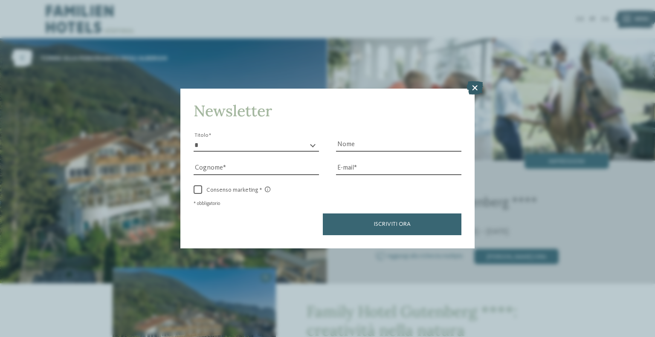
click at [472, 88] on icon at bounding box center [474, 88] width 17 height 14
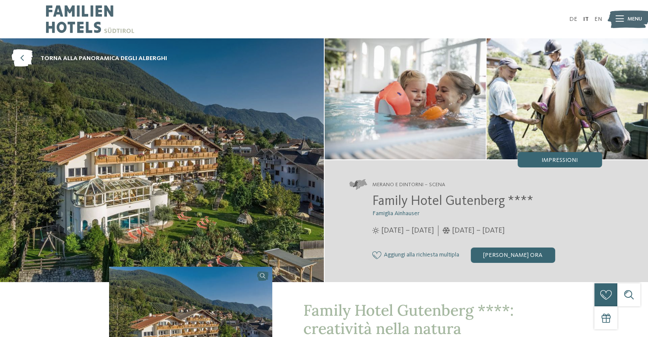
click at [630, 15] on span "Menu" at bounding box center [635, 19] width 14 height 8
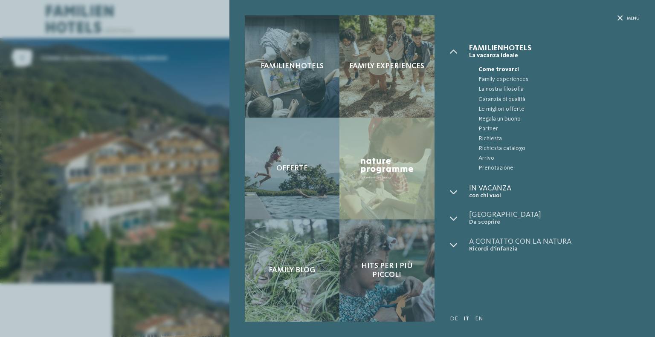
click at [477, 189] on span "In vacanza" at bounding box center [554, 189] width 170 height 8
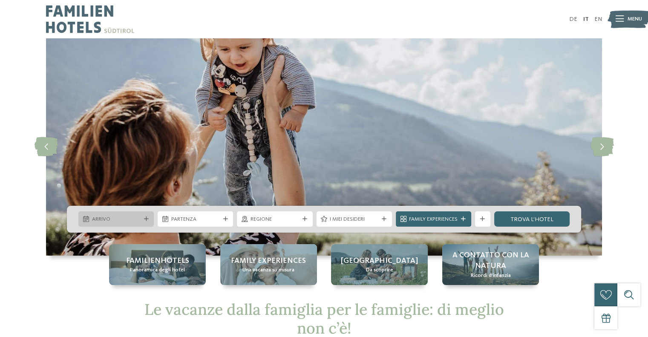
click at [145, 218] on icon at bounding box center [146, 219] width 5 height 5
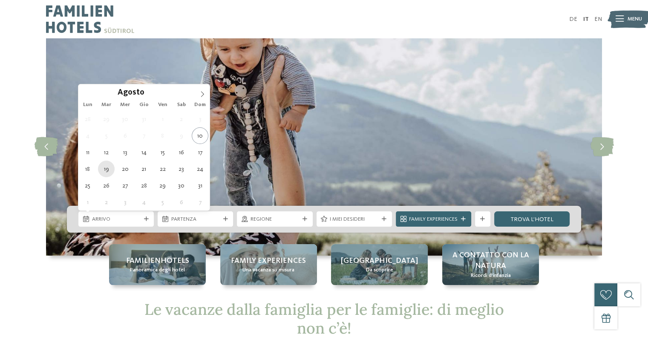
type div "19.08.2025"
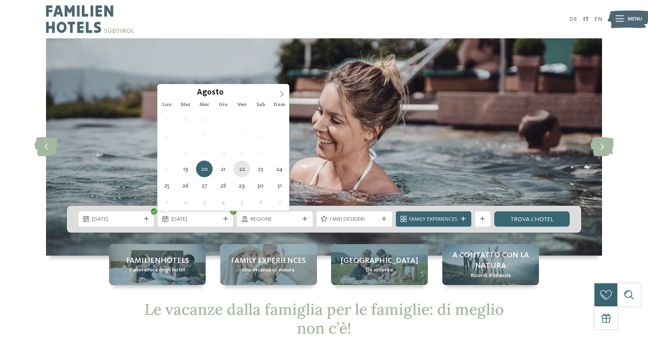
type div "22.08.2025"
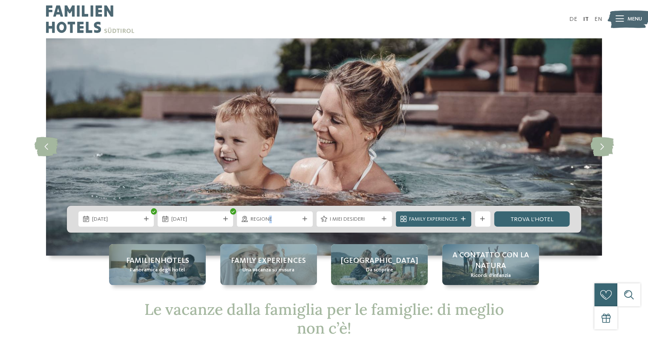
click at [271, 224] on div "Regione" at bounding box center [274, 218] width 75 height 15
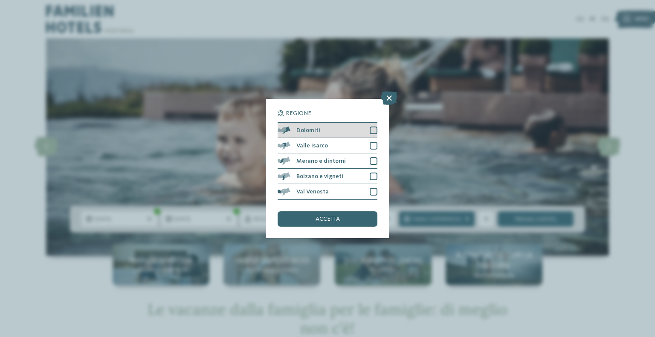
click at [375, 132] on div at bounding box center [374, 131] width 8 height 8
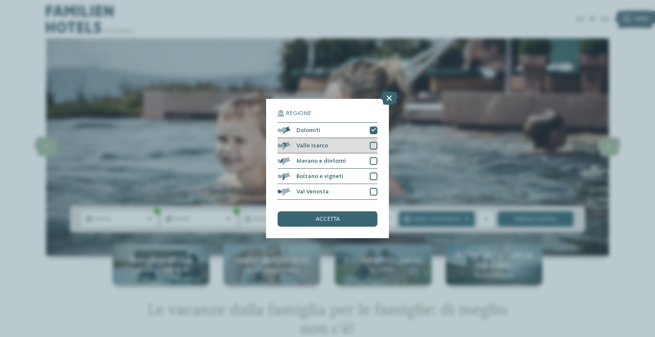
click at [374, 146] on div at bounding box center [374, 146] width 8 height 8
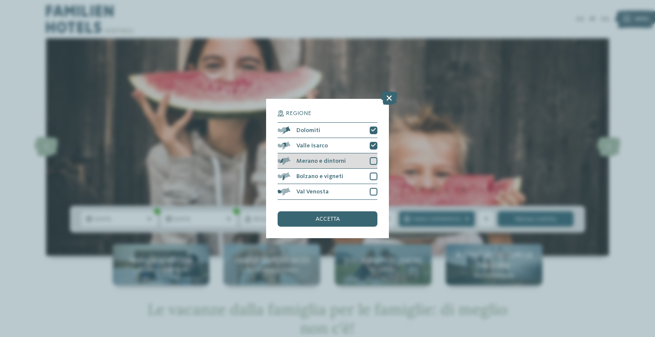
click at [373, 159] on div at bounding box center [374, 161] width 8 height 8
click at [370, 177] on div at bounding box center [374, 177] width 8 height 8
click at [348, 220] on div "accetta" at bounding box center [327, 218] width 100 height 15
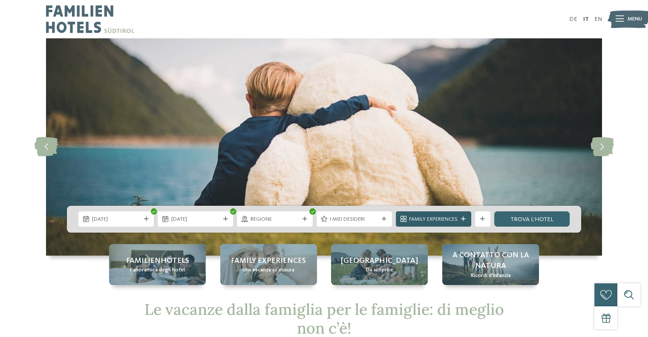
click at [416, 217] on span "Family Experiences" at bounding box center [433, 220] width 49 height 8
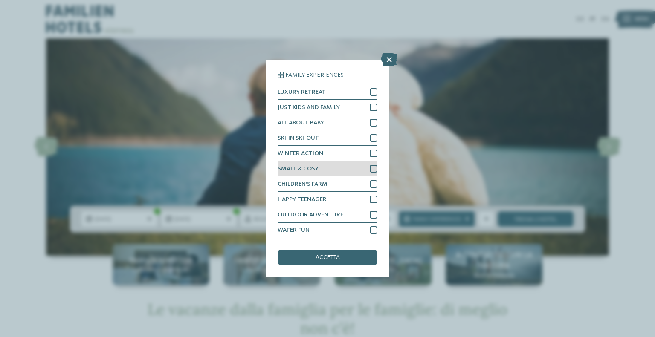
click at [373, 168] on div at bounding box center [374, 169] width 8 height 8
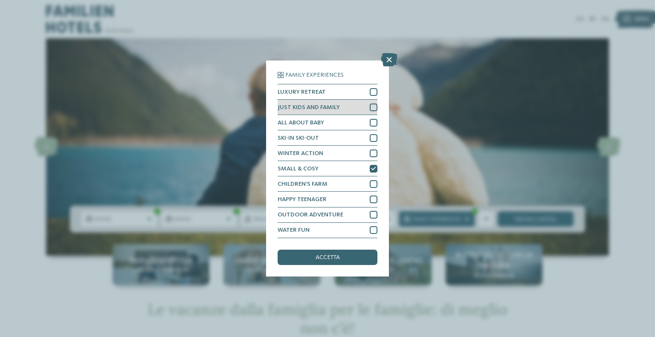
click at [370, 108] on div at bounding box center [374, 108] width 8 height 8
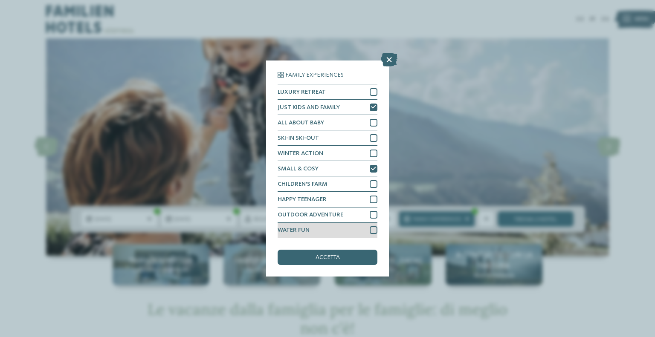
click at [376, 230] on div at bounding box center [374, 230] width 8 height 8
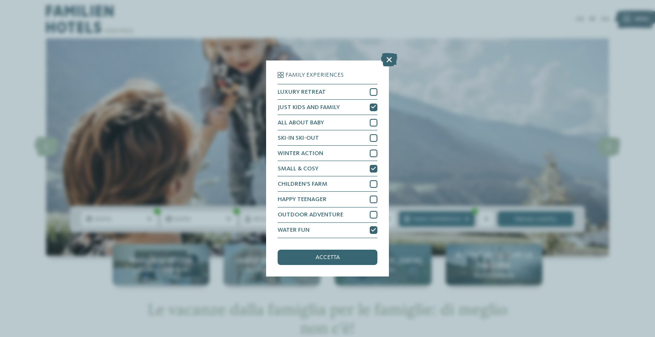
click at [350, 255] on div "accetta" at bounding box center [327, 257] width 100 height 15
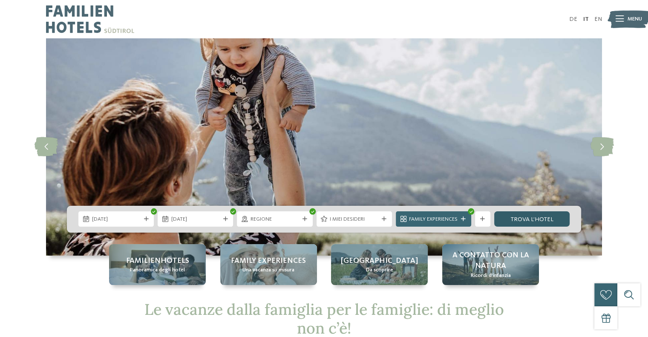
click at [528, 223] on link "trova l’hotel" at bounding box center [531, 218] width 75 height 15
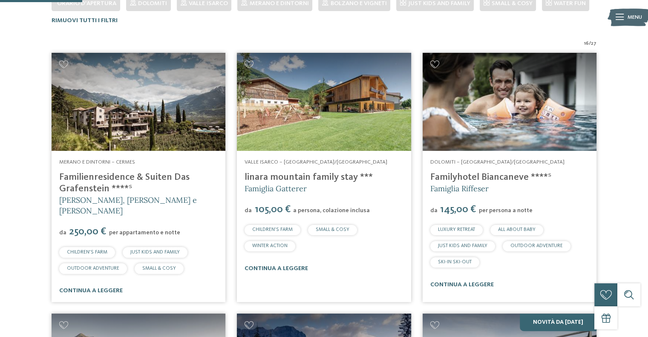
click at [289, 177] on link "linara mountain family stay ***" at bounding box center [309, 177] width 128 height 9
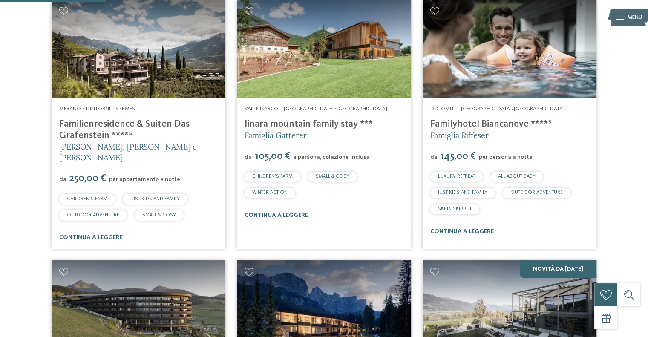
scroll to position [266, 0]
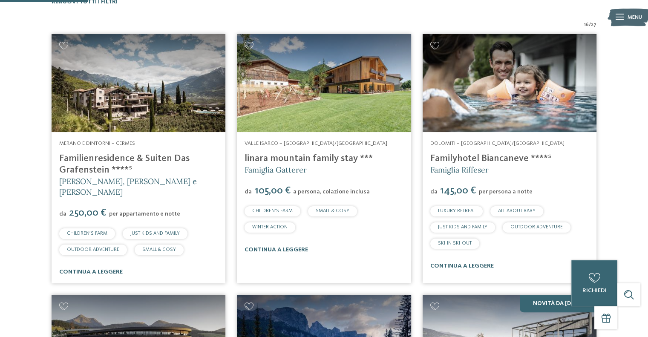
click at [497, 159] on link "Familyhotel Biancaneve ****ˢ" at bounding box center [490, 158] width 121 height 9
drag, startPoint x: 614, startPoint y: 177, endPoint x: 625, endPoint y: 102, distance: 75.8
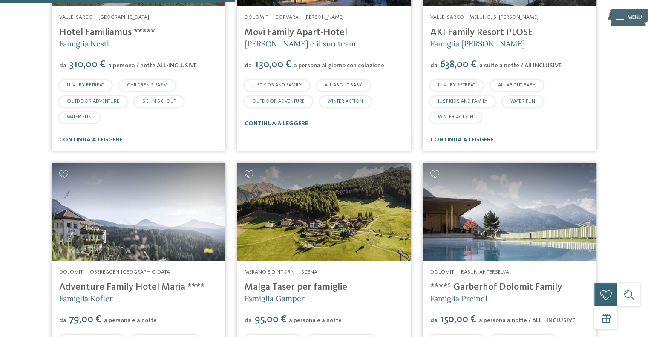
scroll to position [752, 0]
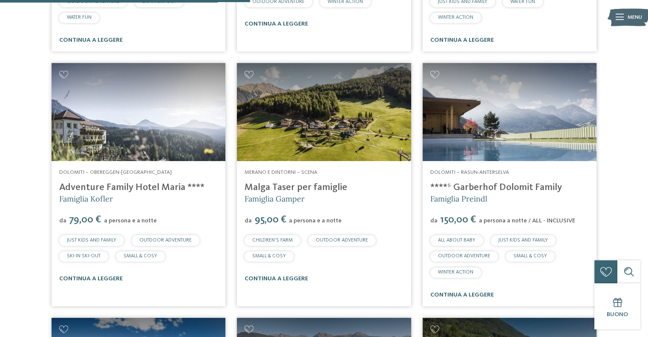
click at [277, 183] on link "Malga Taser per famiglie" at bounding box center [296, 187] width 103 height 9
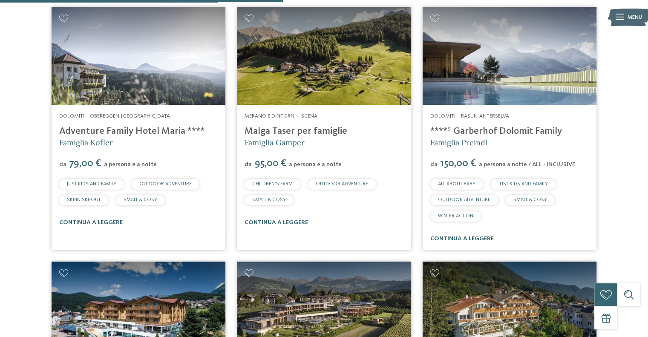
scroll to position [1007, 0]
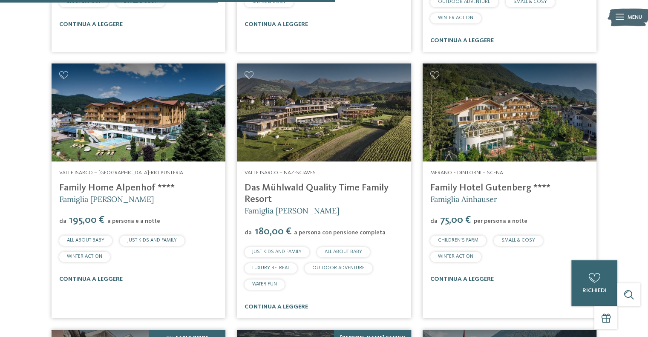
click at [624, 153] on div "16 / 27 Merano e dintorni – Cermes Familienresidence & Suiten Das Grafenstein *…" at bounding box center [324, 54] width 637 height 1549
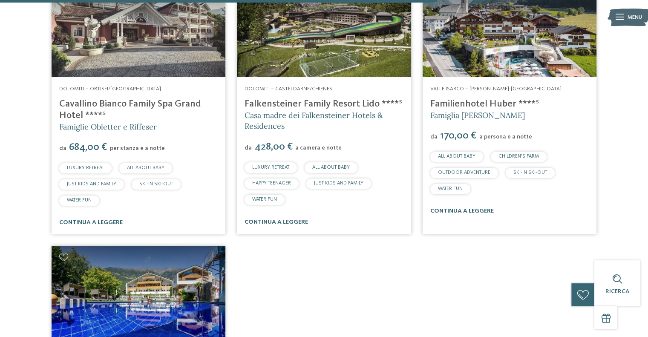
scroll to position [1314, 0]
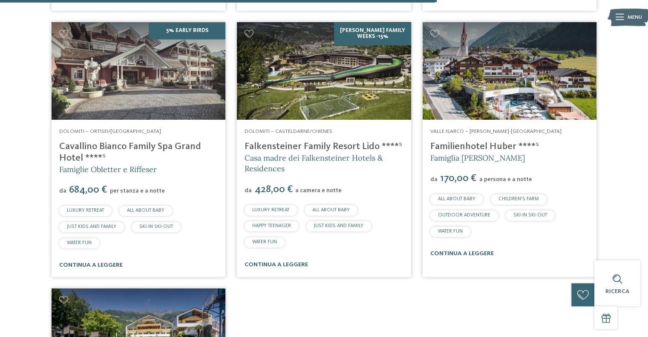
click at [146, 142] on link "Cavallino Bianco Family Spa Grand Hotel ****ˢ" at bounding box center [130, 152] width 142 height 21
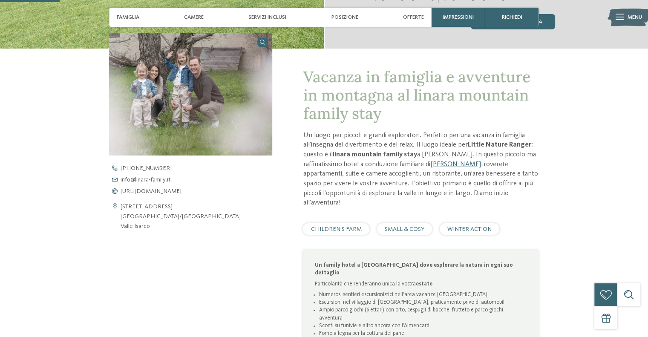
scroll to position [236, 0]
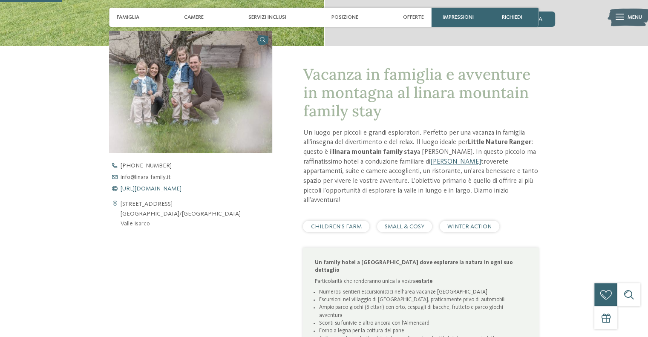
click at [165, 186] on span "[URL][DOMAIN_NAME]" at bounding box center [151, 189] width 61 height 6
click at [175, 191] on span "[URL][DOMAIN_NAME]" at bounding box center [151, 189] width 61 height 6
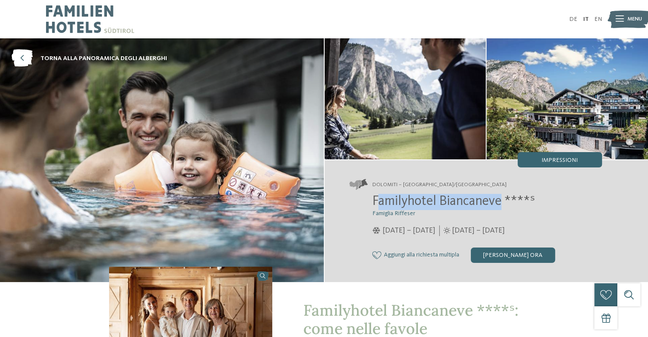
drag, startPoint x: 375, startPoint y: 202, endPoint x: 501, endPoint y: 201, distance: 125.7
click at [501, 201] on span "Familyhotel Biancaneve ****ˢ" at bounding box center [454, 202] width 163 height 14
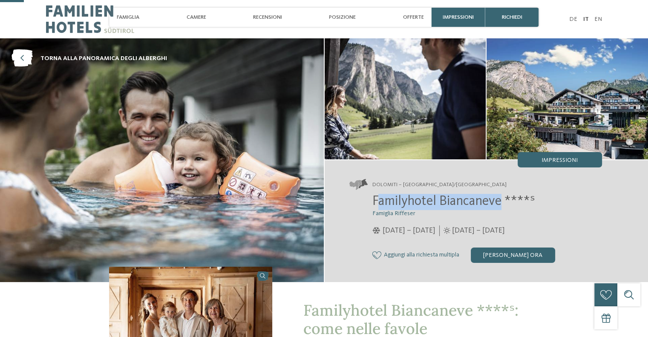
scroll to position [191, 0]
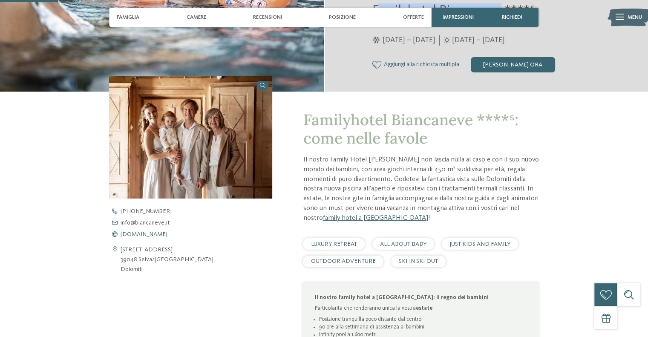
click at [157, 232] on span "www.biancaneve.it" at bounding box center [144, 234] width 47 height 6
click at [153, 122] on img at bounding box center [190, 137] width 163 height 123
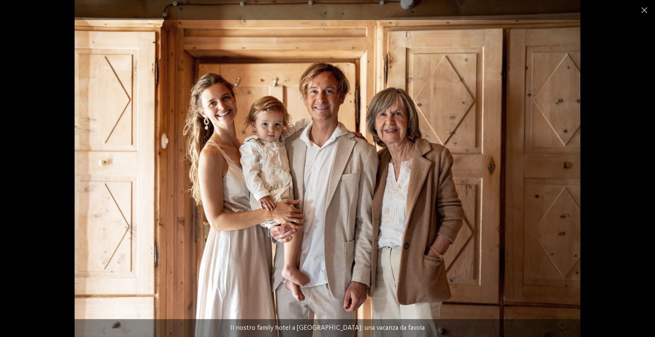
click at [55, 145] on div at bounding box center [327, 168] width 655 height 337
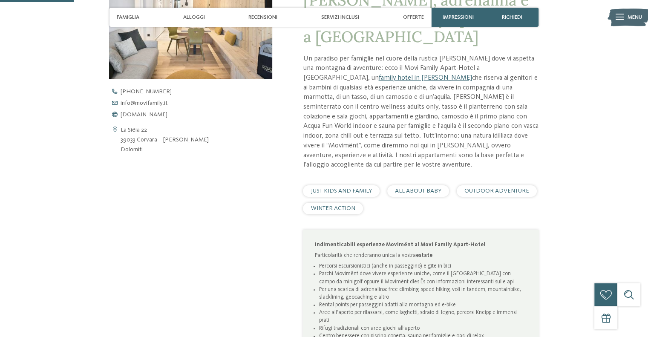
scroll to position [310, 0]
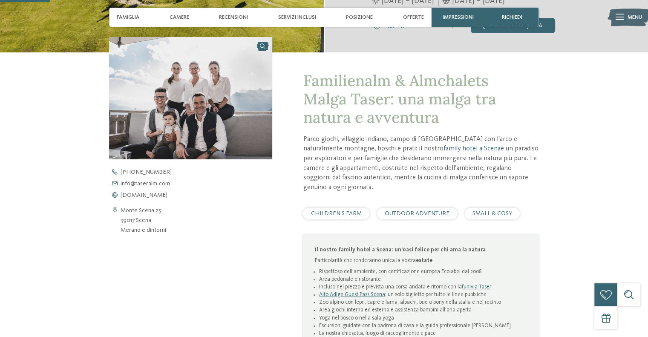
scroll to position [230, 0]
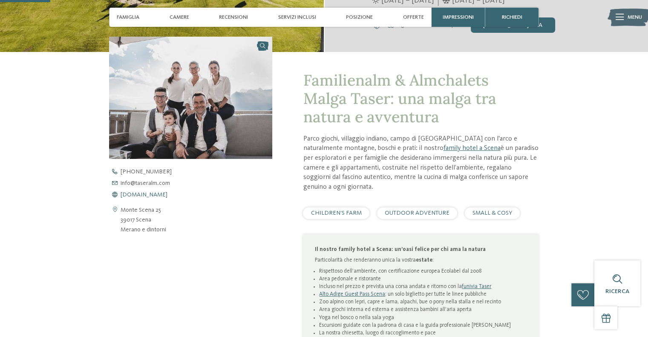
click at [158, 196] on span "www.taseralm.com" at bounding box center [144, 195] width 47 height 6
click at [140, 193] on span "www.taseralm.com" at bounding box center [144, 195] width 47 height 6
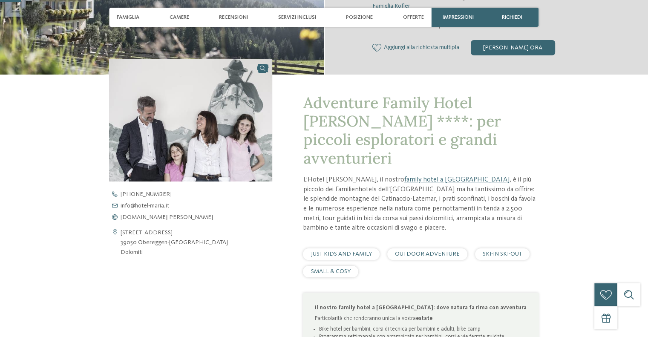
scroll to position [288, 0]
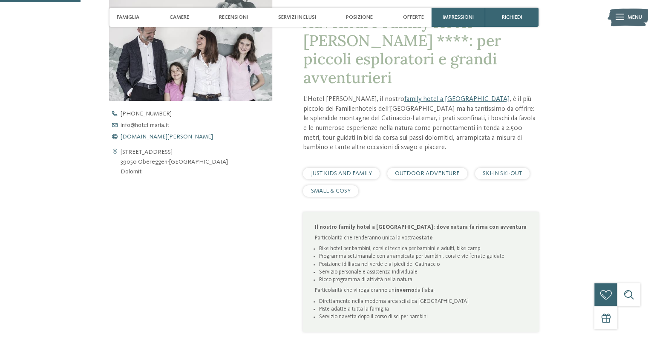
click at [155, 138] on span "[DOMAIN_NAME][PERSON_NAME]" at bounding box center [167, 137] width 92 height 6
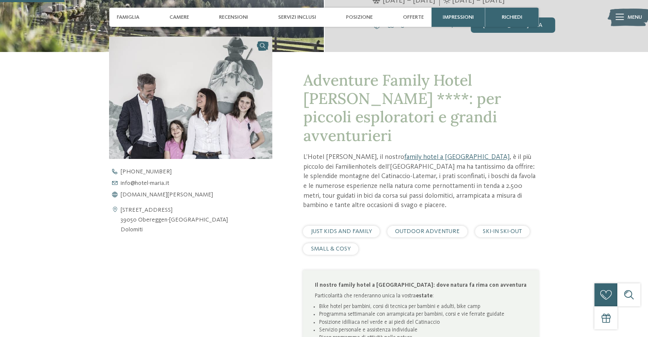
scroll to position [228, 0]
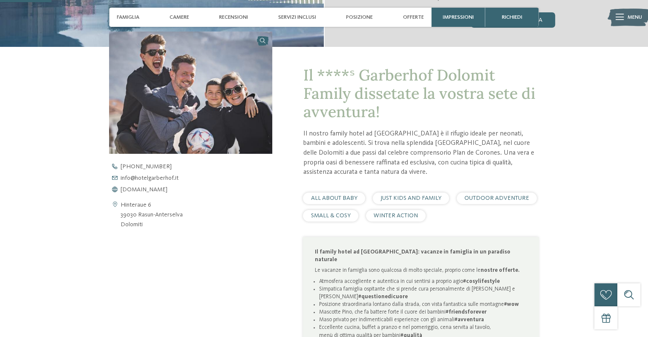
scroll to position [235, 0]
drag, startPoint x: 0, startPoint y: 0, endPoint x: 192, endPoint y: 191, distance: 270.6
click at [192, 191] on div "Hinteraue 6 39030 Rasun-Anterselva Dolomiti +39 0474 497 004 info@ no-spam. hot…" at bounding box center [190, 197] width 163 height 66
click at [192, 191] on link "www.hotelgarberhof.it" at bounding box center [197, 190] width 176 height 6
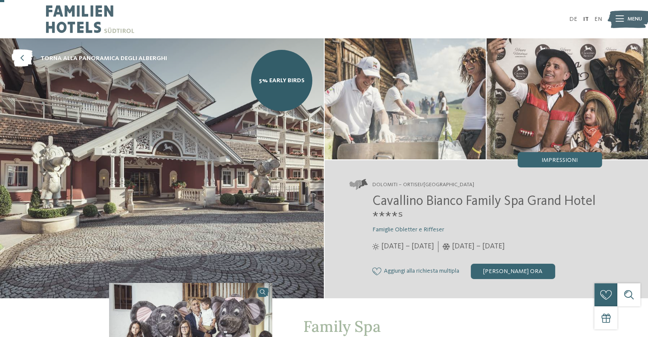
scroll to position [165, 0]
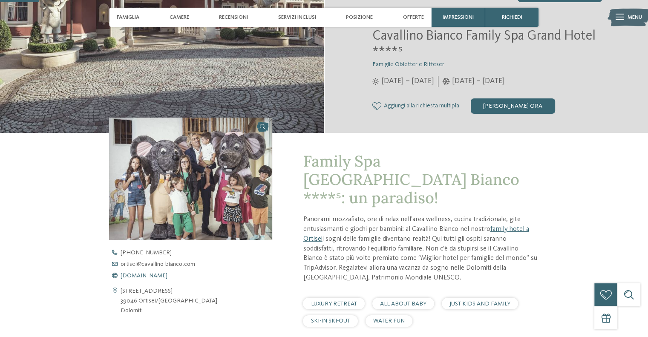
click at [167, 277] on span "[DOMAIN_NAME]" at bounding box center [144, 276] width 47 height 6
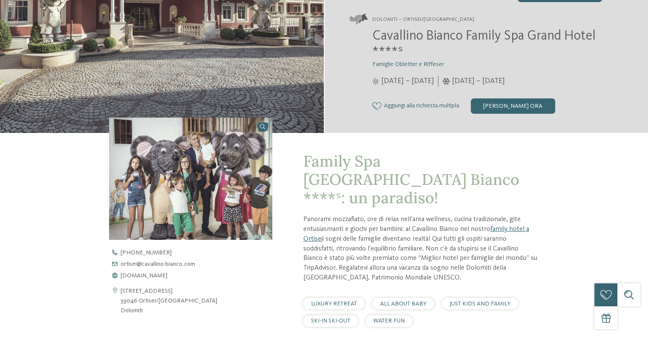
scroll to position [0, 0]
